Goal: Find specific page/section: Find specific page/section

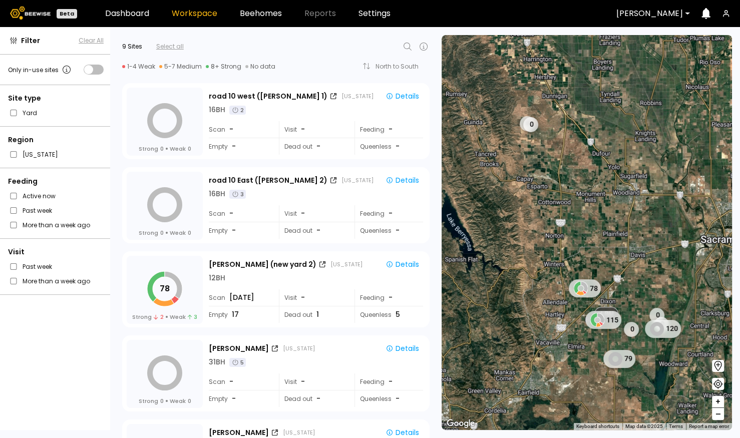
click at [723, 14] on icon "button" at bounding box center [726, 14] width 8 height 8
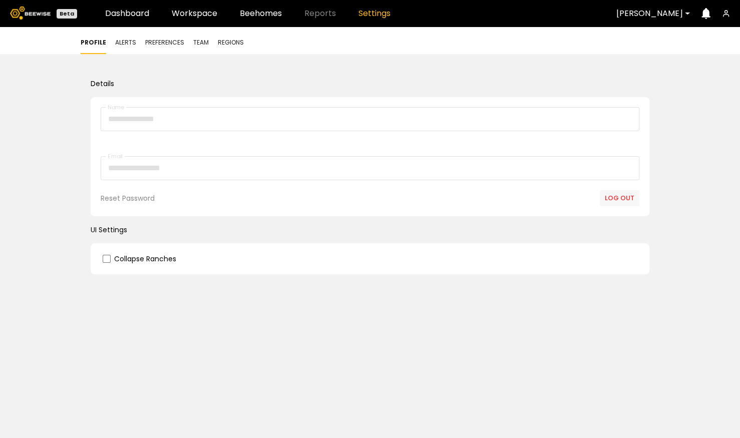
click at [690, 14] on div at bounding box center [694, 14] width 8 height 8
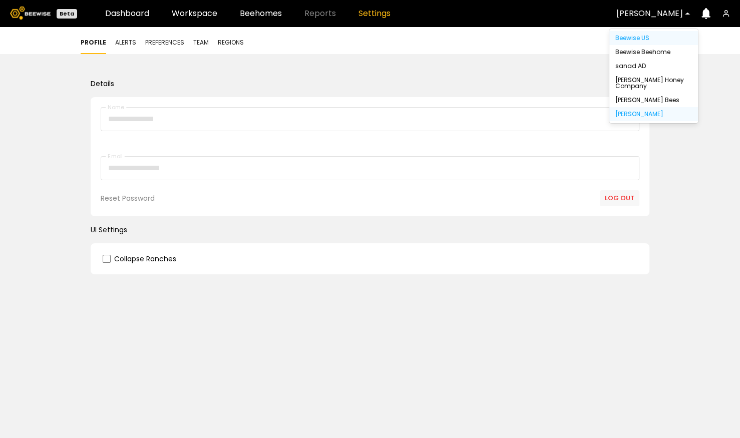
click at [675, 36] on div "Beewise US" at bounding box center [653, 38] width 77 height 6
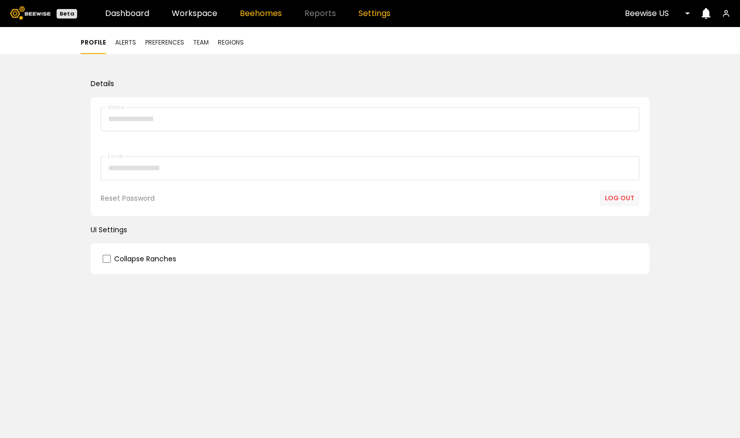
click at [257, 17] on link "Beehomes" at bounding box center [261, 14] width 42 height 8
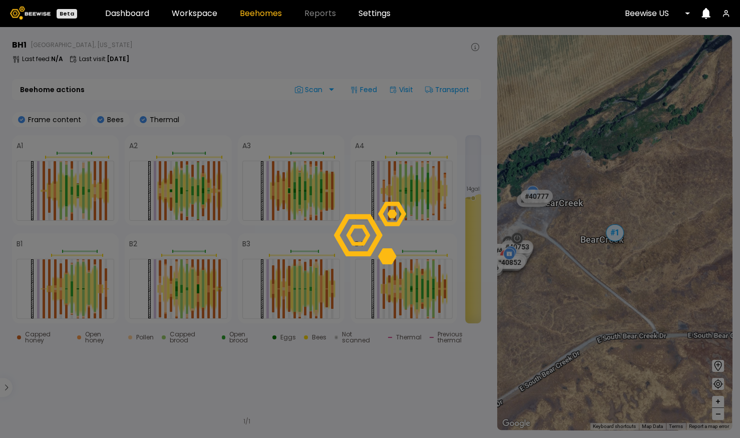
click at [613, 230] on div at bounding box center [370, 232] width 740 height 411
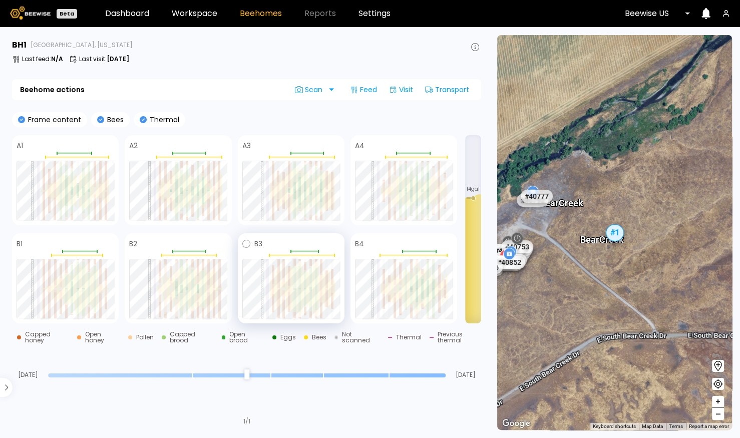
click at [294, 296] on div at bounding box center [294, 301] width 3 height 22
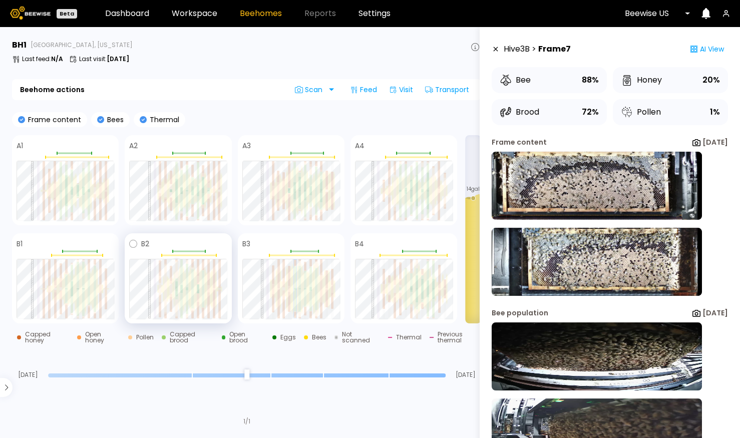
click at [175, 295] on div at bounding box center [176, 293] width 3 height 5
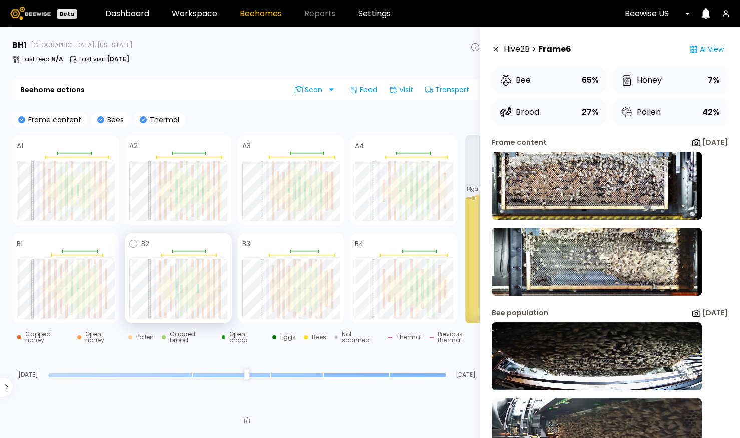
click at [197, 290] on div at bounding box center [198, 288] width 3 height 9
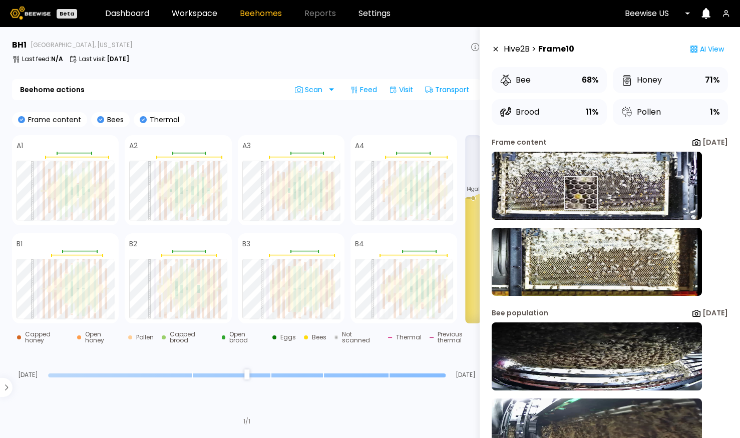
click at [571, 193] on img at bounding box center [597, 186] width 210 height 68
